Goal: Information Seeking & Learning: Find specific fact

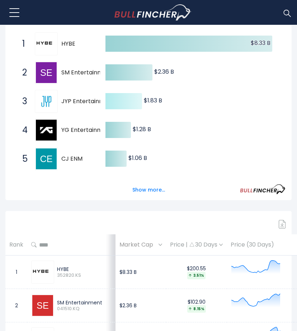
scroll to position [147, 0]
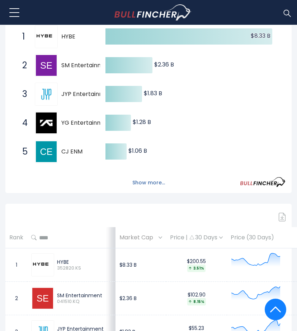
click at [144, 189] on button "Show more..." at bounding box center [148, 183] width 41 height 12
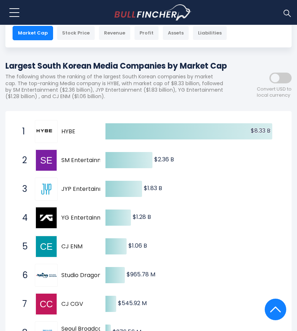
scroll to position [0, 0]
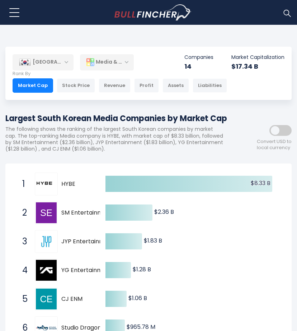
click at [128, 62] on div "Media & Entertainment" at bounding box center [107, 62] width 54 height 17
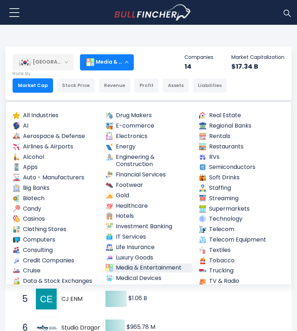
click at [128, 62] on div "Media & Entertainment" at bounding box center [107, 62] width 54 height 17
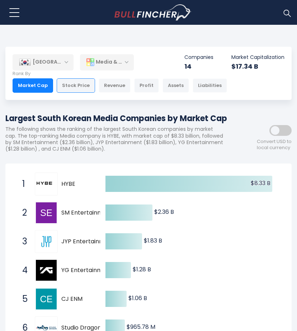
click at [82, 85] on div "Stock Price" at bounding box center [76, 85] width 38 height 14
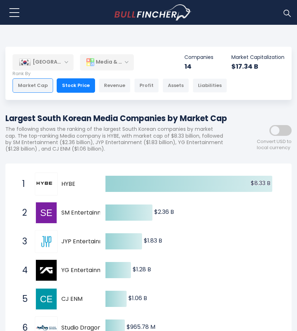
click at [40, 88] on div "Market Cap" at bounding box center [33, 85] width 41 height 14
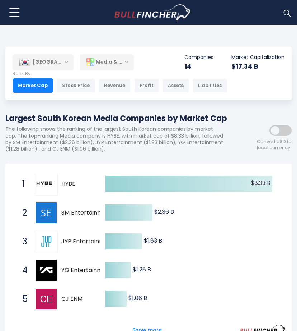
click at [278, 136] on span at bounding box center [281, 130] width 22 height 11
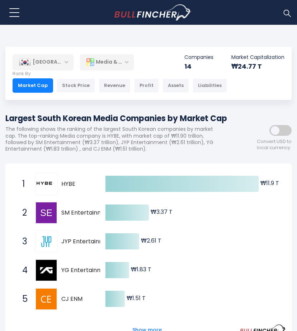
click at [287, 136] on span at bounding box center [281, 130] width 22 height 11
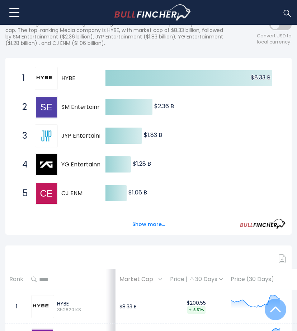
scroll to position [101, 0]
